Goal: Transaction & Acquisition: Purchase product/service

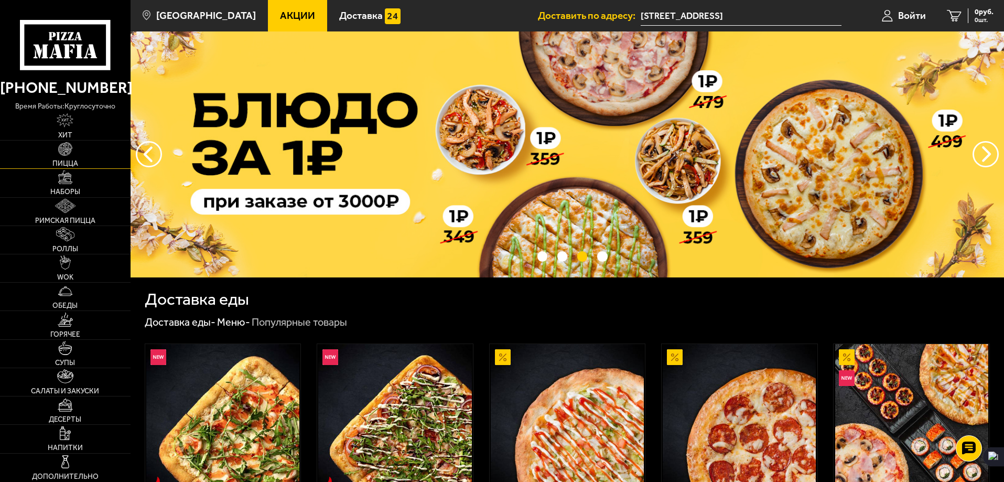
click at [63, 159] on link "Пицца" at bounding box center [65, 154] width 130 height 28
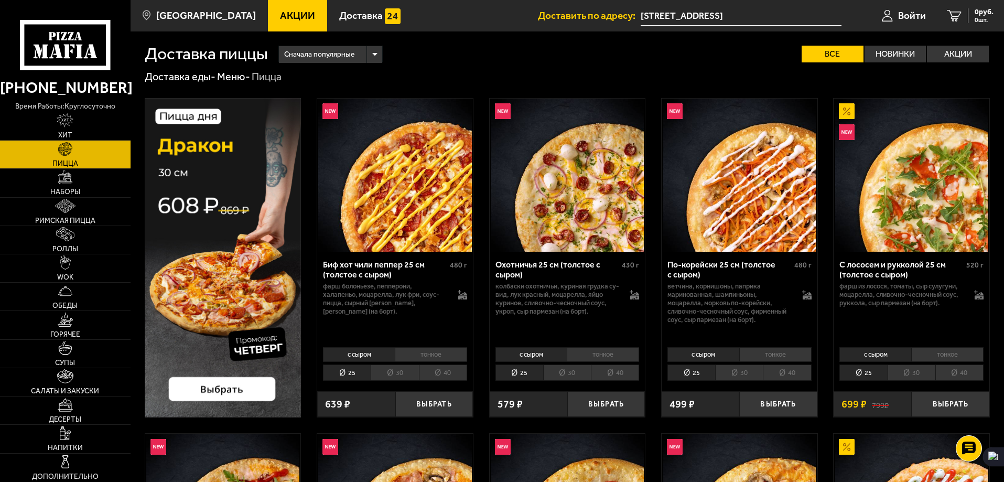
click at [74, 59] on icon at bounding box center [65, 45] width 90 height 50
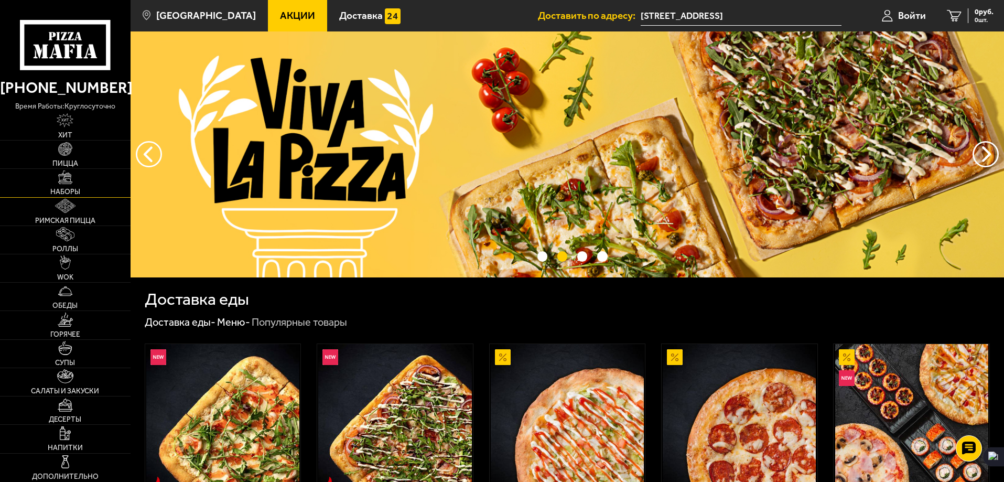
click at [77, 187] on link "Наборы" at bounding box center [65, 183] width 130 height 28
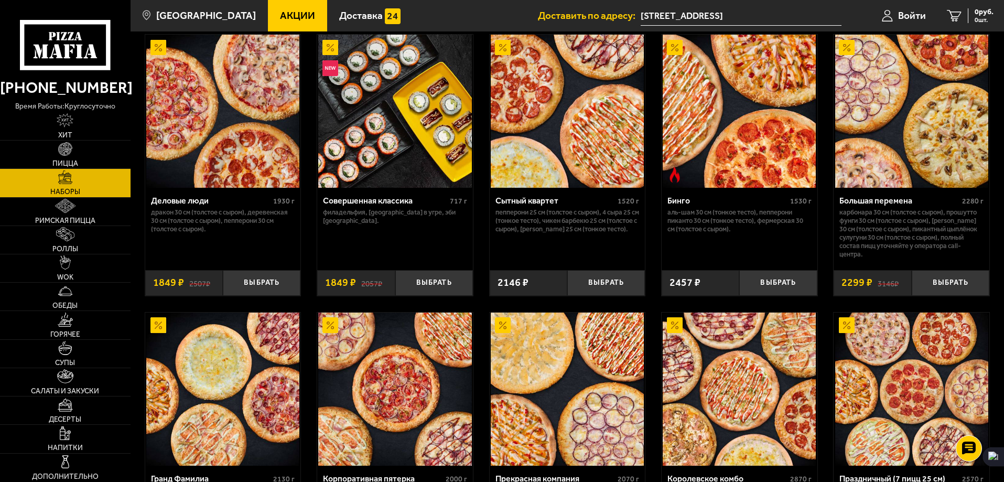
scroll to position [1093, 0]
